Goal: Find specific page/section: Find specific page/section

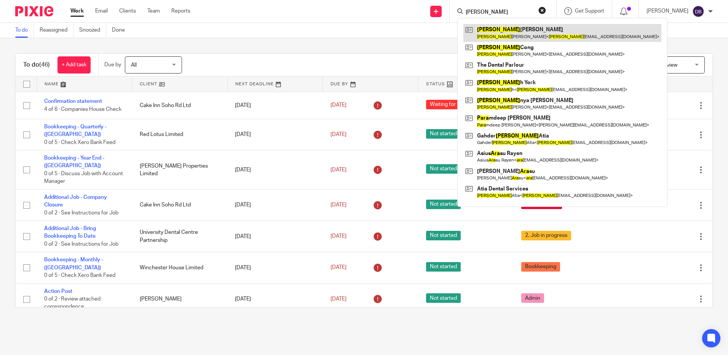
type input "lara"
click at [504, 31] on link at bounding box center [562, 33] width 198 height 18
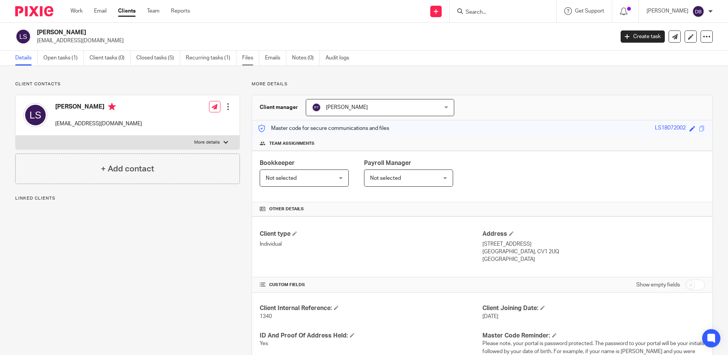
click at [249, 55] on link "Files" at bounding box center [250, 58] width 17 height 15
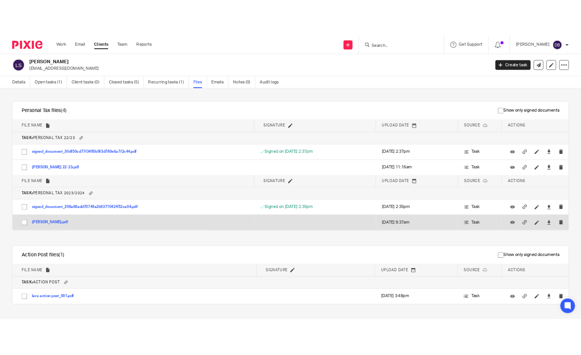
scroll to position [394, 0]
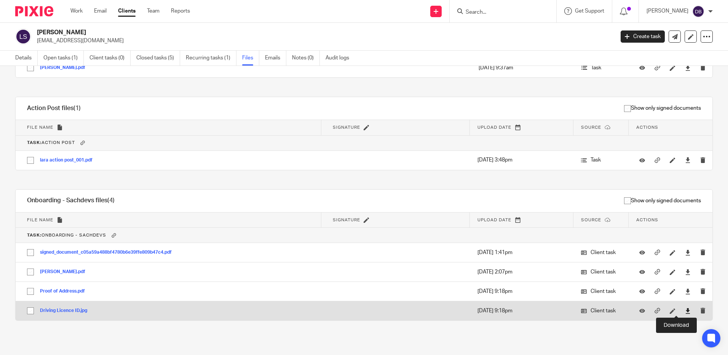
click at [685, 309] on icon at bounding box center [688, 311] width 6 height 6
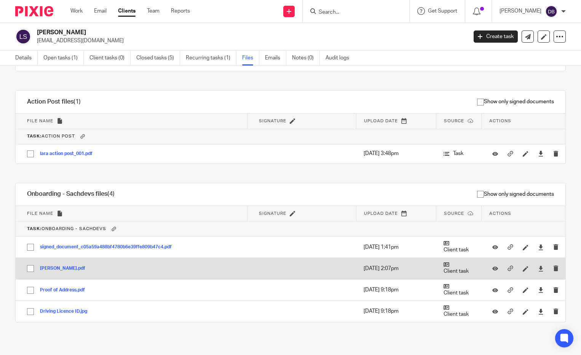
scroll to position [402, 0]
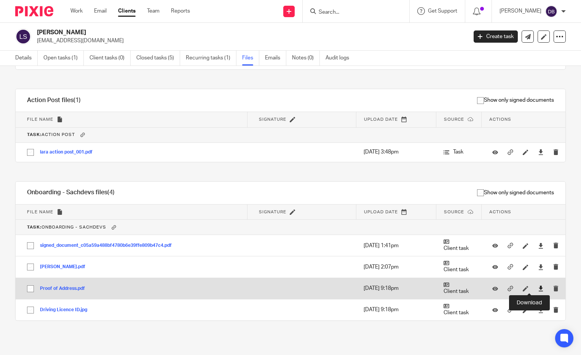
click at [538, 288] on icon at bounding box center [541, 288] width 6 height 6
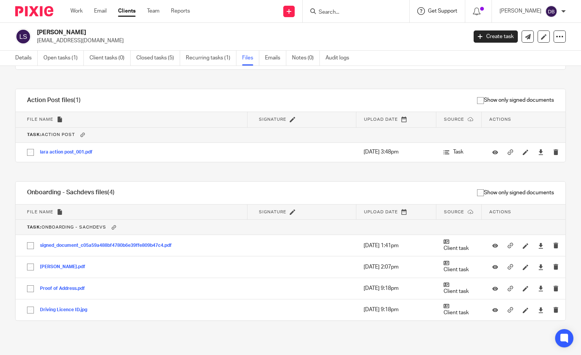
click at [447, 11] on span "Get Support" at bounding box center [442, 10] width 29 height 5
click at [344, 11] on input "Search" at bounding box center [352, 12] width 68 height 7
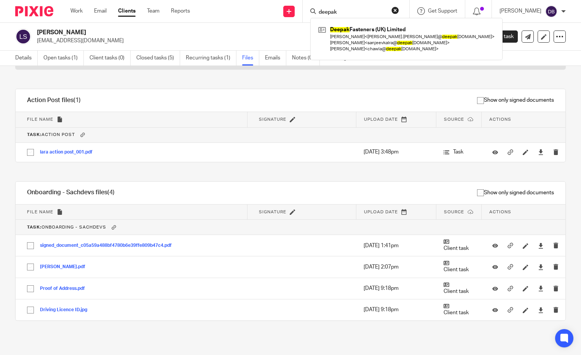
type input "deepak"
click at [363, 68] on td "31 Jan 2025 9:37am" at bounding box center [396, 59] width 79 height 19
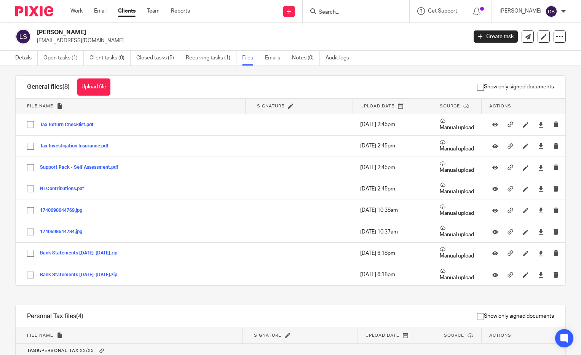
scroll to position [0, 0]
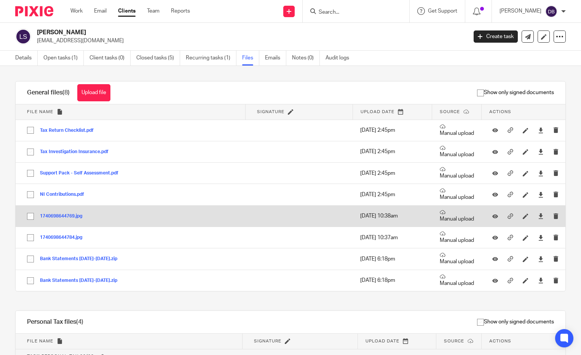
click at [63, 215] on button "1740698644769.jpg" at bounding box center [64, 215] width 48 height 5
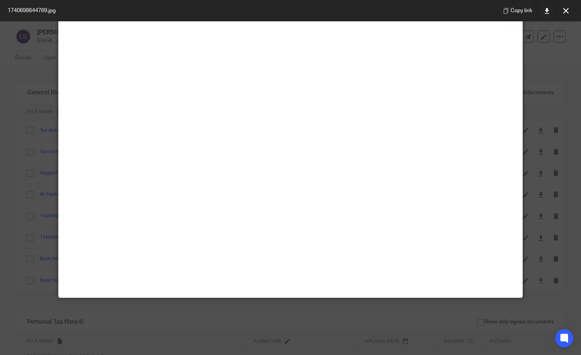
scroll to position [38, 0]
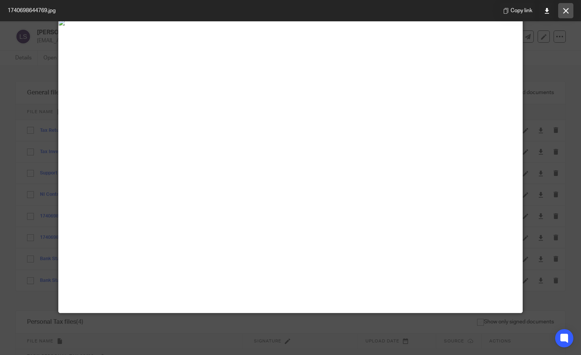
click at [561, 11] on button at bounding box center [565, 10] width 15 height 15
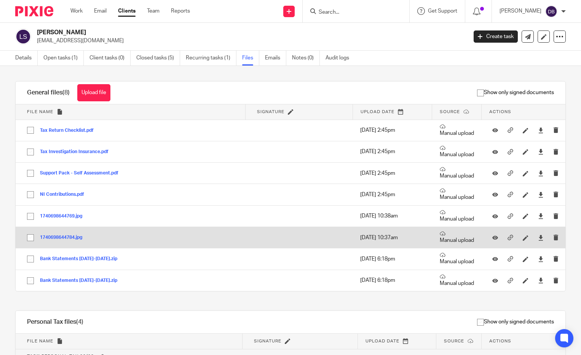
click at [56, 236] on button "1740698644784.jpg" at bounding box center [64, 237] width 48 height 5
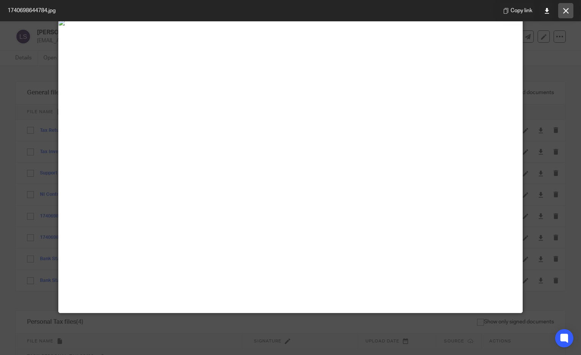
click at [566, 13] on icon at bounding box center [566, 11] width 6 height 6
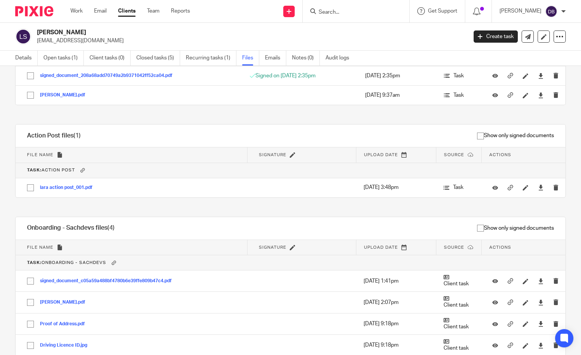
scroll to position [402, 0]
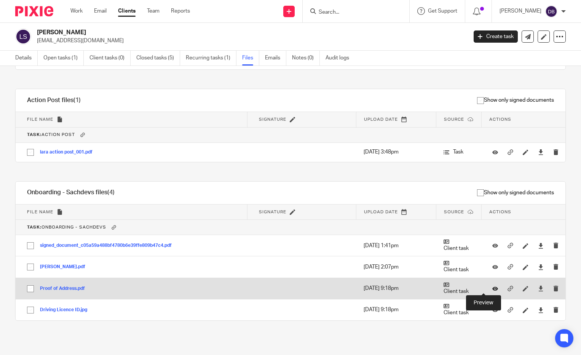
click at [492, 288] on icon at bounding box center [495, 288] width 6 height 6
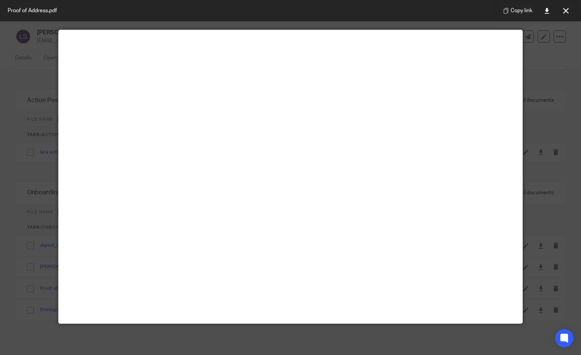
scroll to position [53, 0]
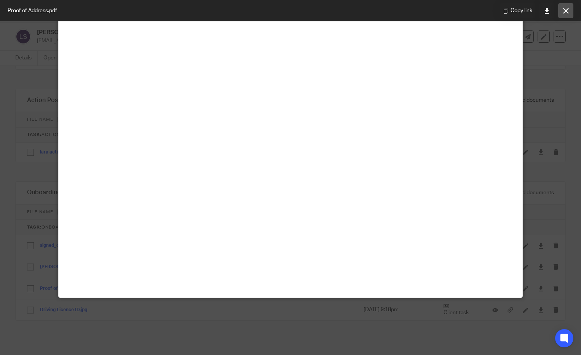
click at [562, 14] on button at bounding box center [565, 10] width 15 height 15
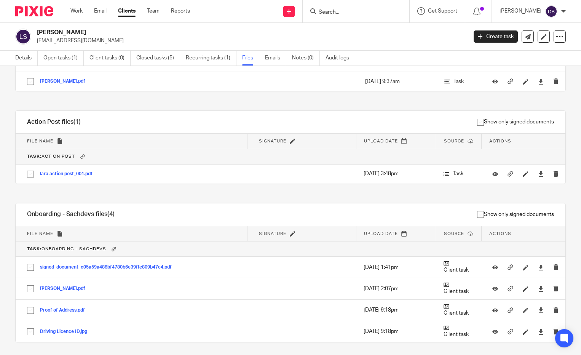
scroll to position [402, 0]
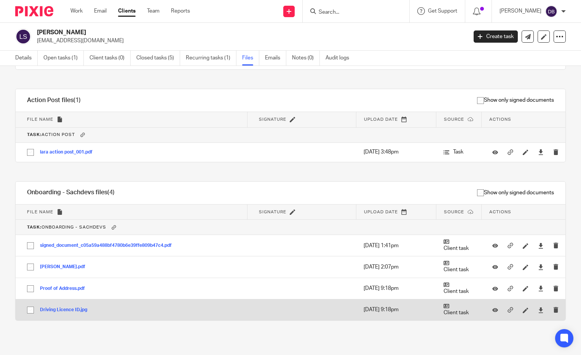
click at [64, 307] on button "Driving Licence ID.jpg" at bounding box center [66, 309] width 53 height 5
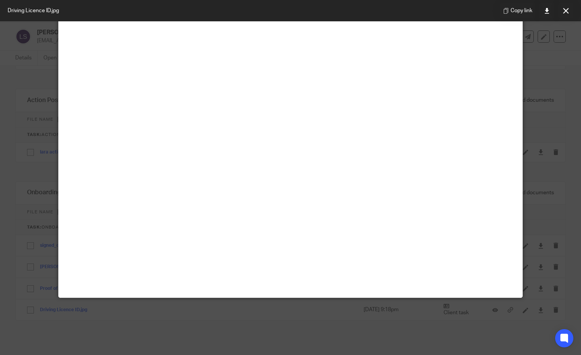
scroll to position [218, 0]
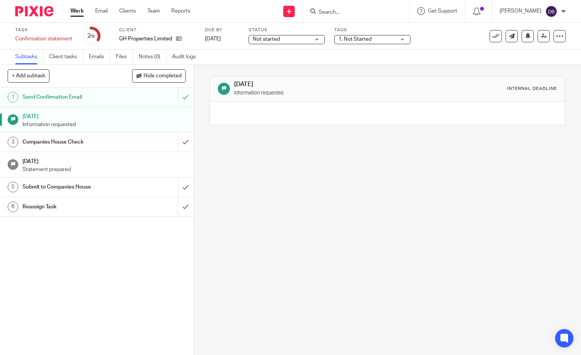
click at [332, 16] on form at bounding box center [358, 11] width 81 height 10
click at [316, 2] on div at bounding box center [356, 11] width 107 height 22
click at [326, 10] on input "Search" at bounding box center [352, 12] width 68 height 7
click at [131, 13] on link "Clients" at bounding box center [127, 11] width 17 height 8
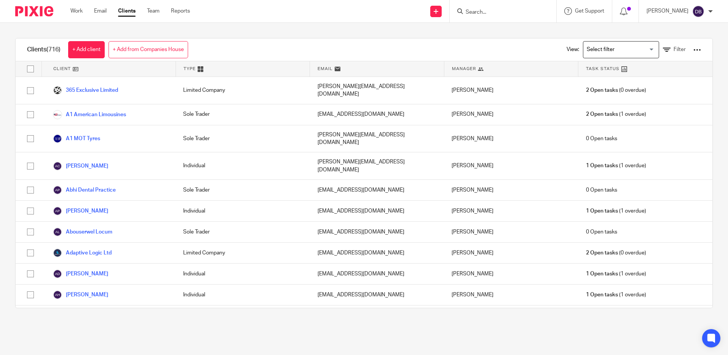
click at [491, 15] on input "Search" at bounding box center [499, 12] width 68 height 7
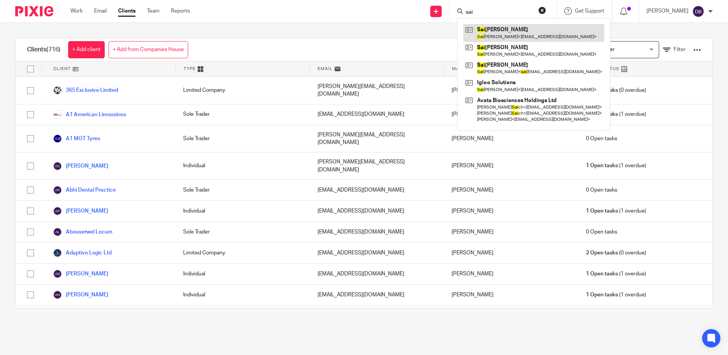
type input "sai"
click at [513, 30] on link at bounding box center [533, 33] width 141 height 18
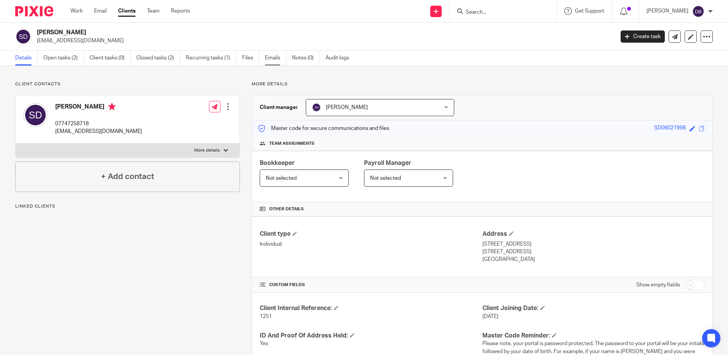
click at [271, 58] on link "Emails" at bounding box center [275, 58] width 21 height 15
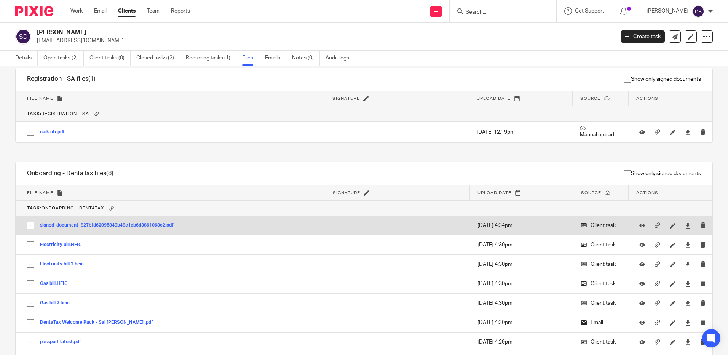
scroll to position [141, 0]
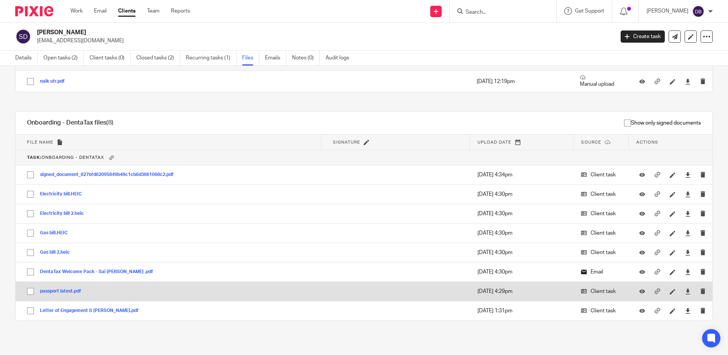
click at [65, 289] on button "passport latest.pdf" at bounding box center [63, 290] width 47 height 5
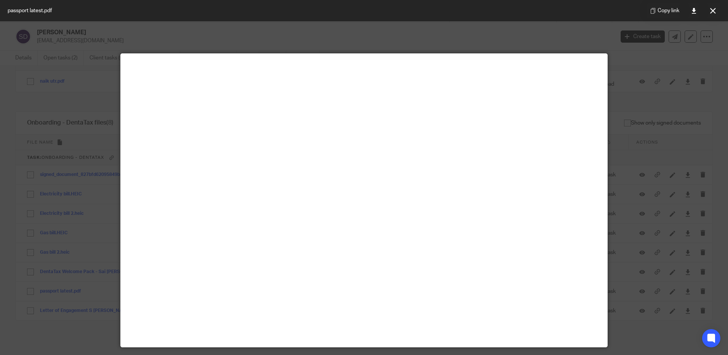
scroll to position [0, 0]
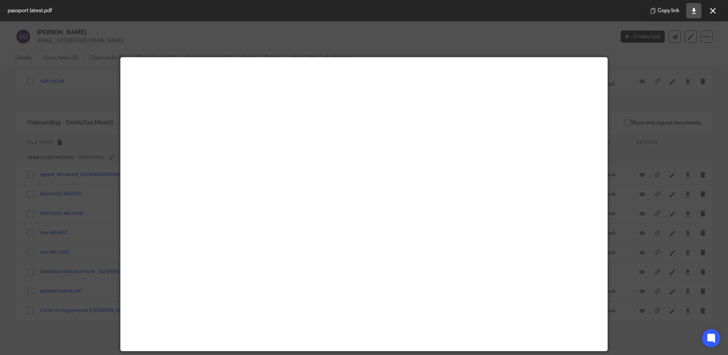
click at [694, 13] on icon at bounding box center [694, 11] width 6 height 6
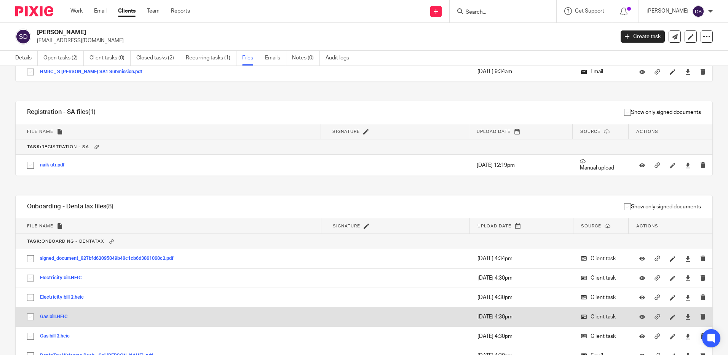
scroll to position [141, 0]
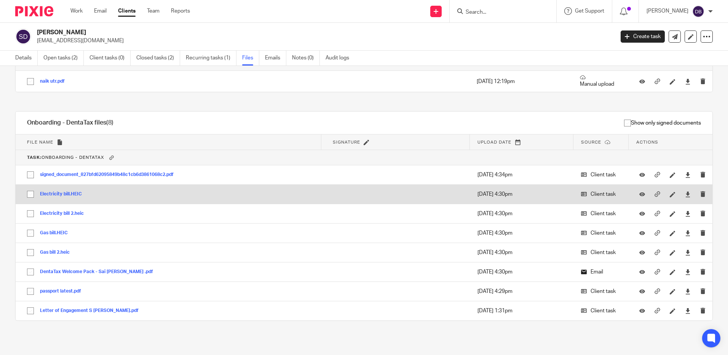
click at [68, 191] on button "Electricity bill.HEIC" at bounding box center [64, 193] width 48 height 5
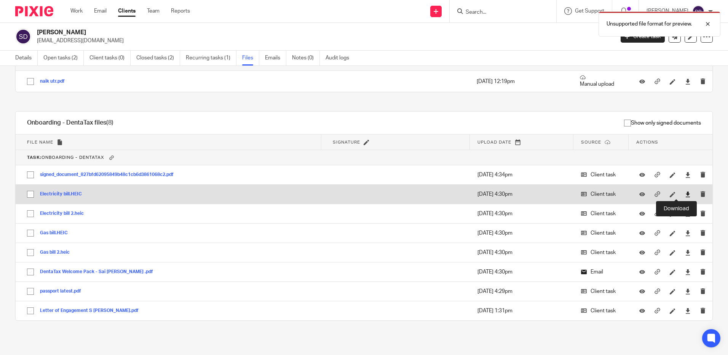
click at [685, 193] on icon at bounding box center [688, 194] width 6 height 6
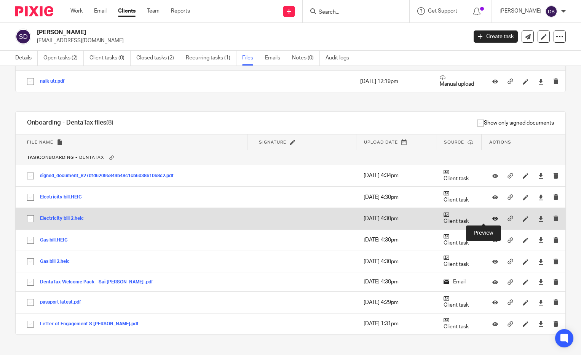
click at [492, 217] on icon at bounding box center [495, 219] width 6 height 6
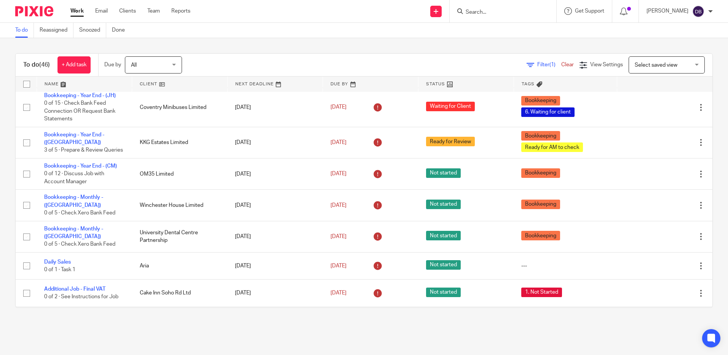
scroll to position [266, 0]
